Goal: Transaction & Acquisition: Register for event/course

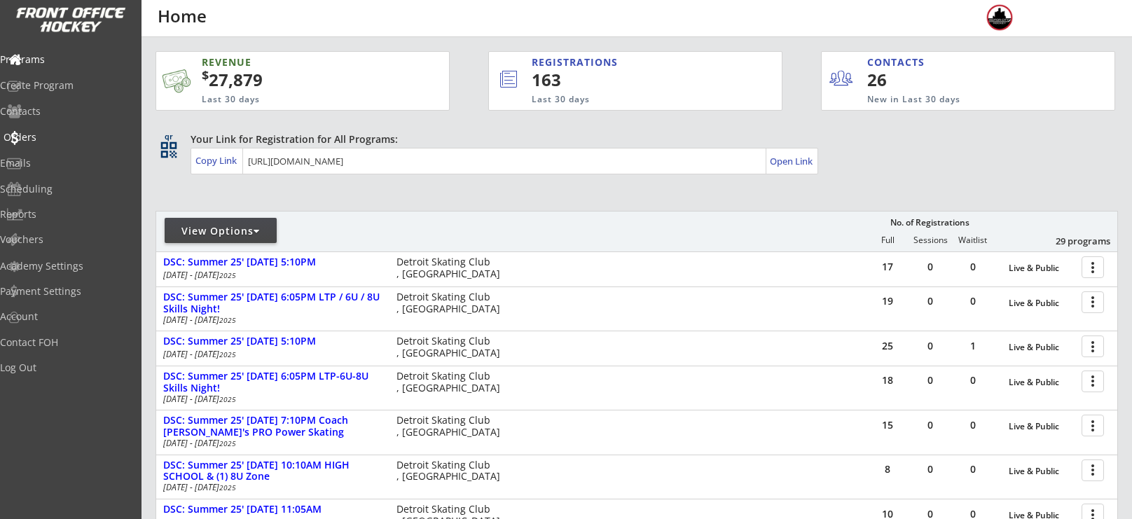
click at [20, 148] on div "Orders" at bounding box center [66, 138] width 133 height 25
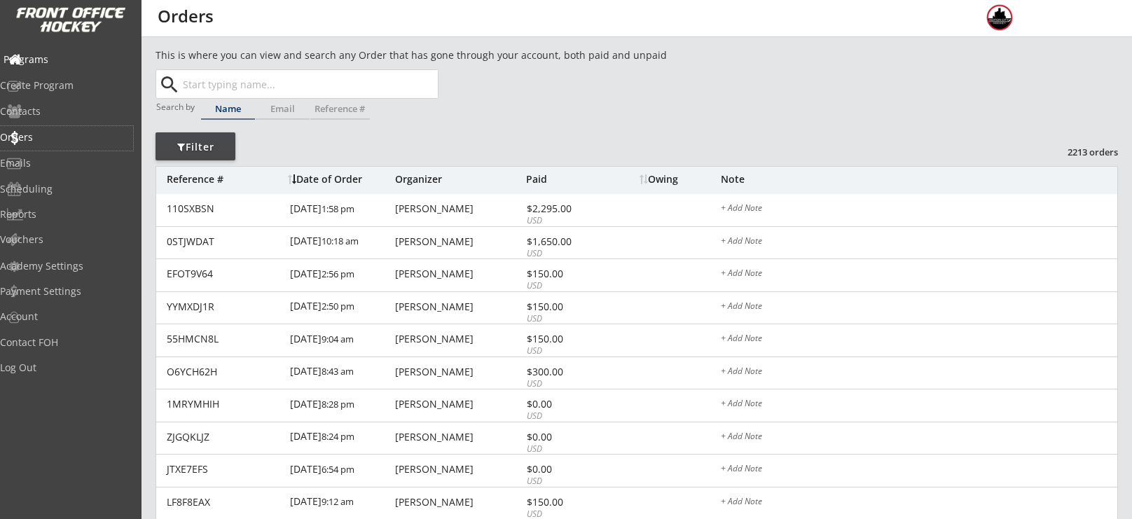
click at [83, 64] on div "Programs" at bounding box center [66, 60] width 133 height 25
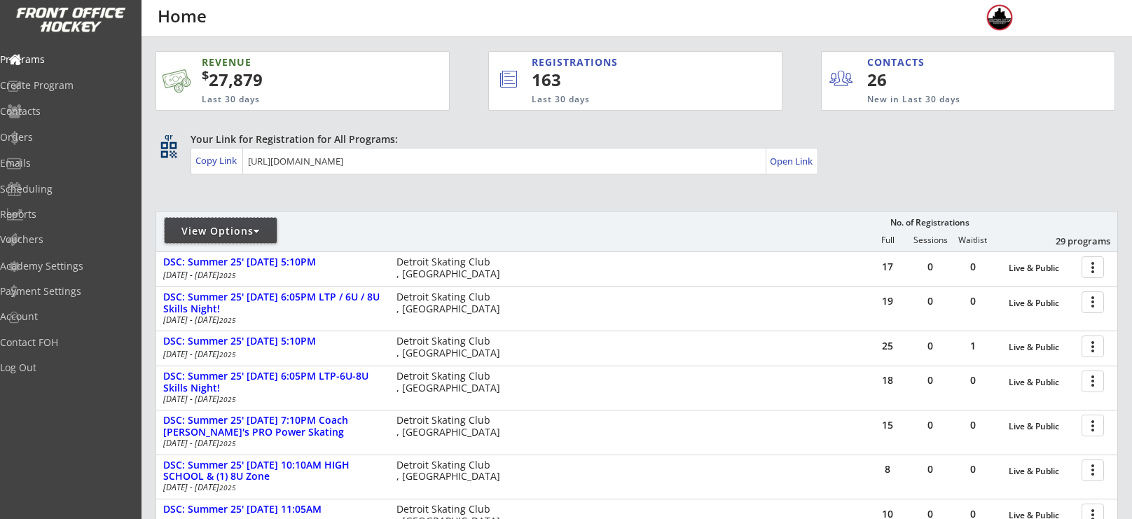
click at [236, 230] on div "View Options" at bounding box center [221, 231] width 112 height 14
select select ""Upcoming Programs""
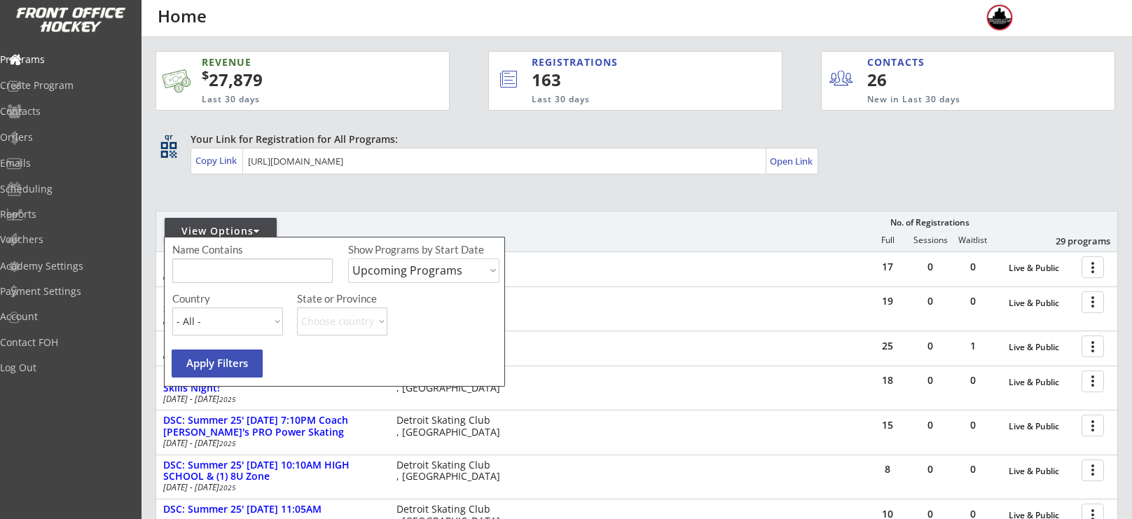
click at [247, 258] on input "input" at bounding box center [252, 270] width 160 height 25
type input "usa"
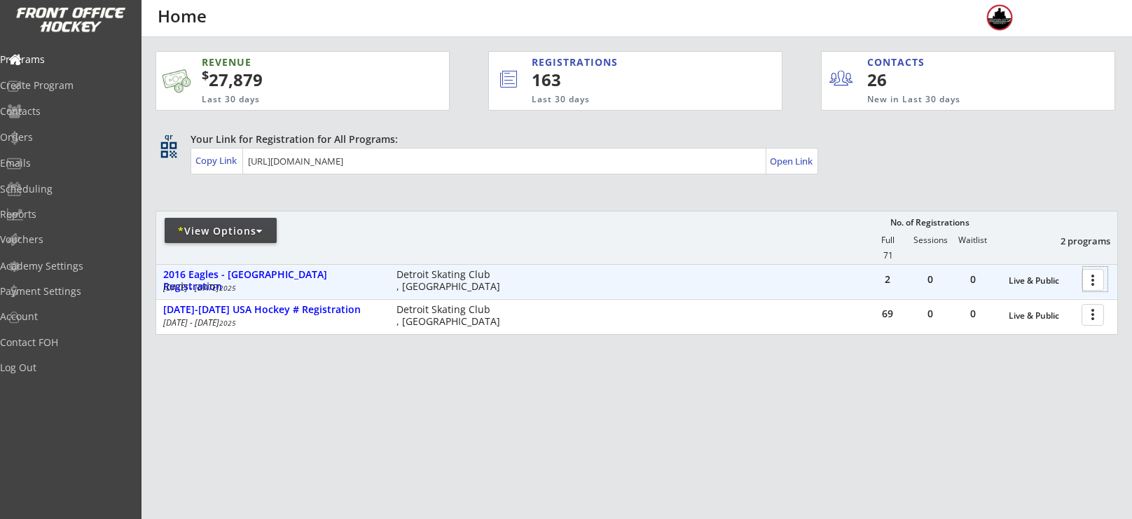
click at [1102, 277] on div at bounding box center [1095, 279] width 25 height 25
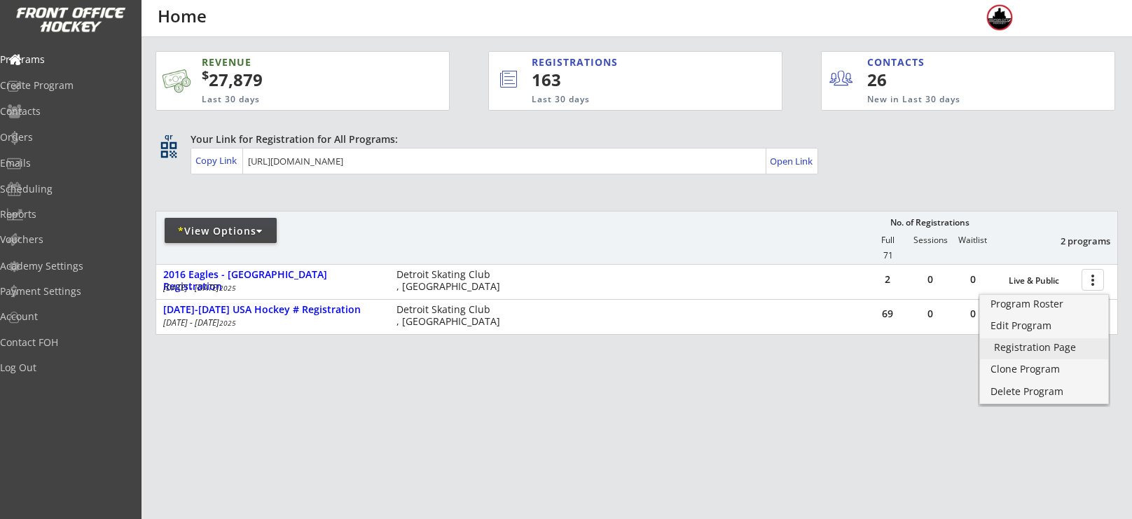
click at [1036, 345] on div "Registration Page" at bounding box center [1044, 347] width 100 height 10
click at [1046, 352] on div "Registration Page" at bounding box center [1044, 347] width 100 height 10
